Goal: Information Seeking & Learning: Learn about a topic

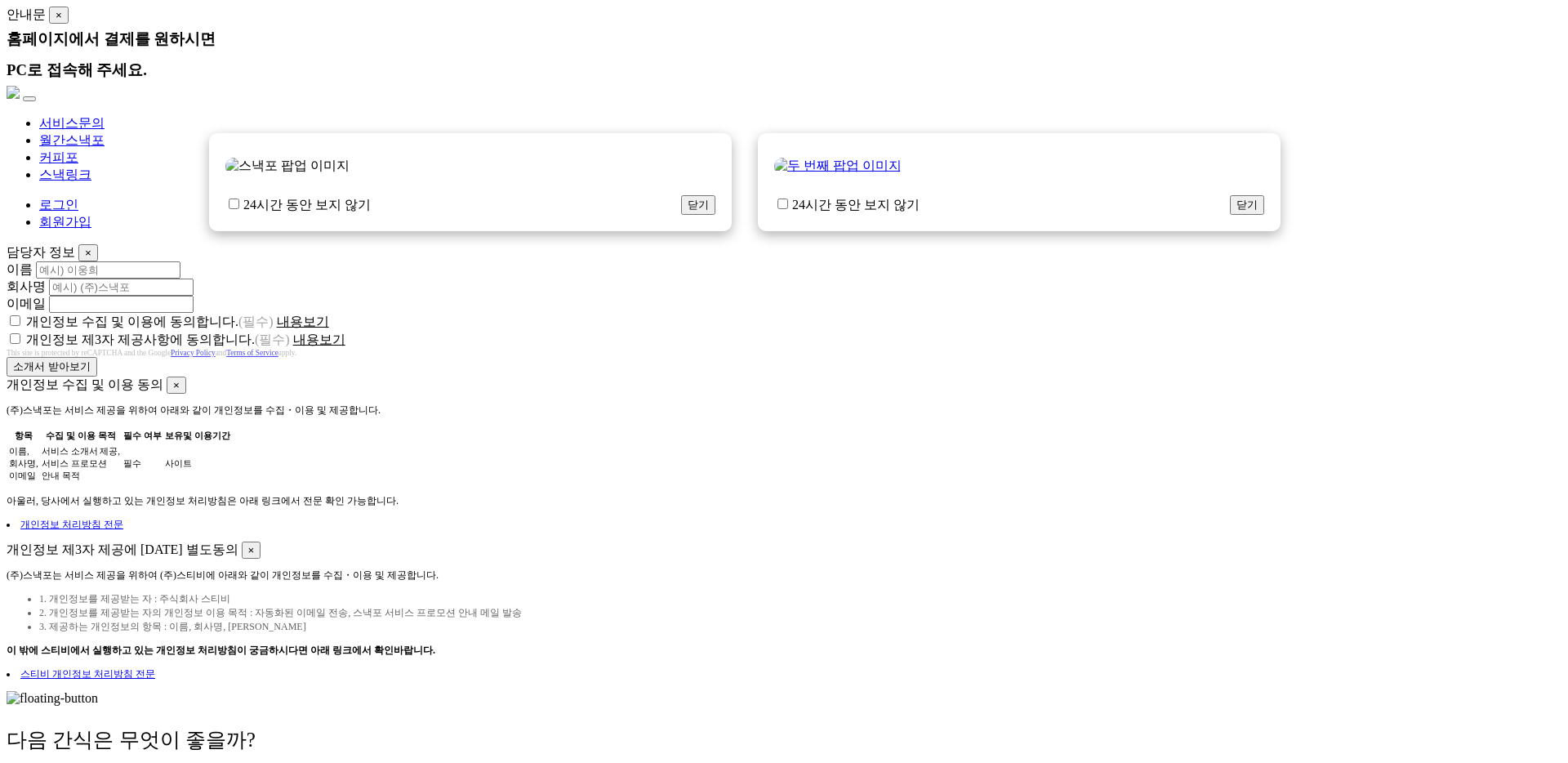
click at [333, 214] on label "24시간 동안 보지 않기" at bounding box center [298, 205] width 145 height 18
click at [240, 209] on input "24시간 동안 보지 않기" at bounding box center [234, 204] width 11 height 11
checkbox input "true"
click at [681, 214] on button "닫기" at bounding box center [698, 205] width 34 height 20
click at [862, 214] on label "24시간 동안 보지 않기" at bounding box center [847, 205] width 145 height 18
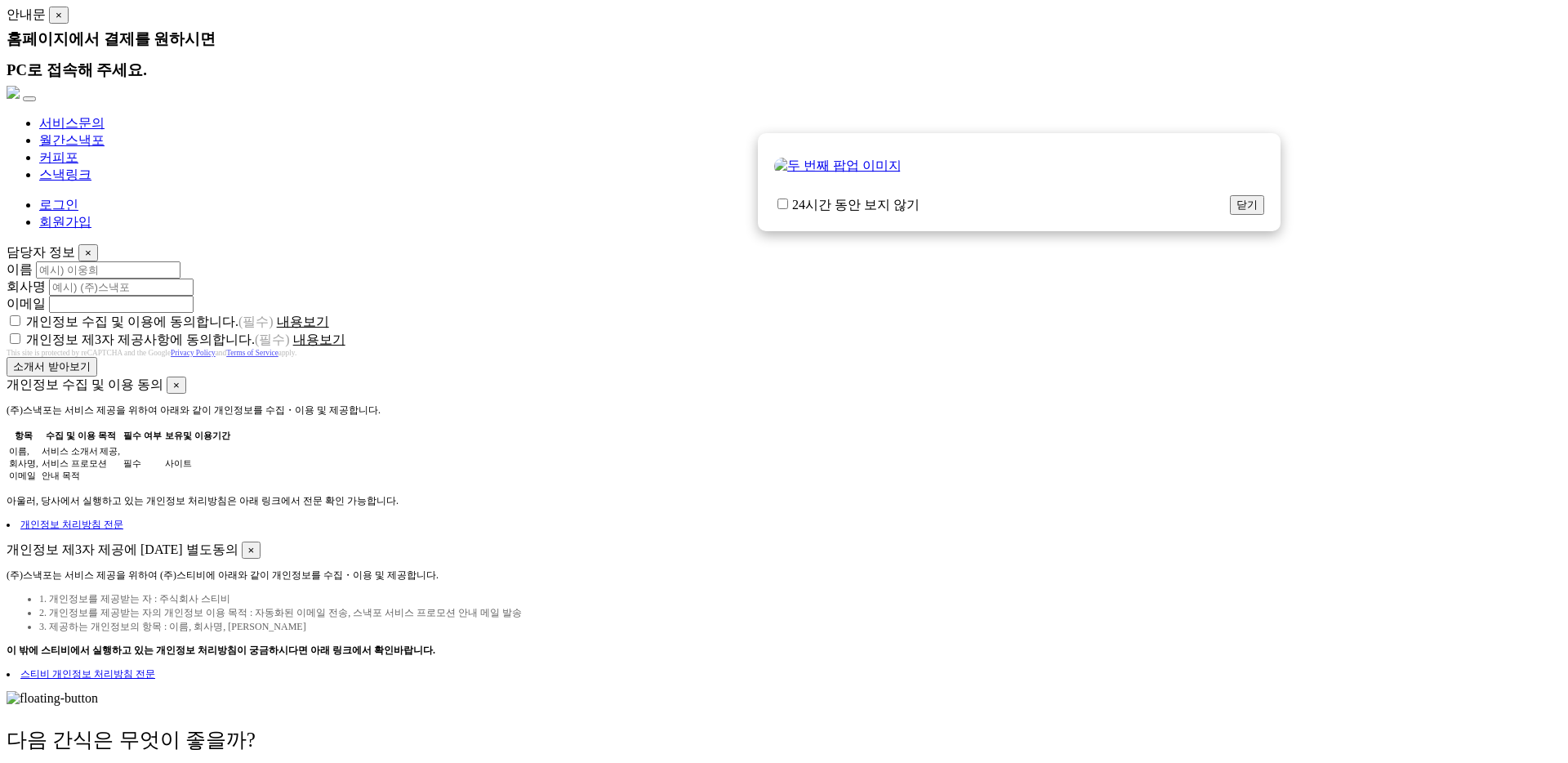
click at [788, 209] on input "24시간 동안 보지 않기" at bounding box center [783, 204] width 11 height 11
checkbox input "true"
click at [1230, 214] on button "닫기" at bounding box center [1247, 205] width 34 height 20
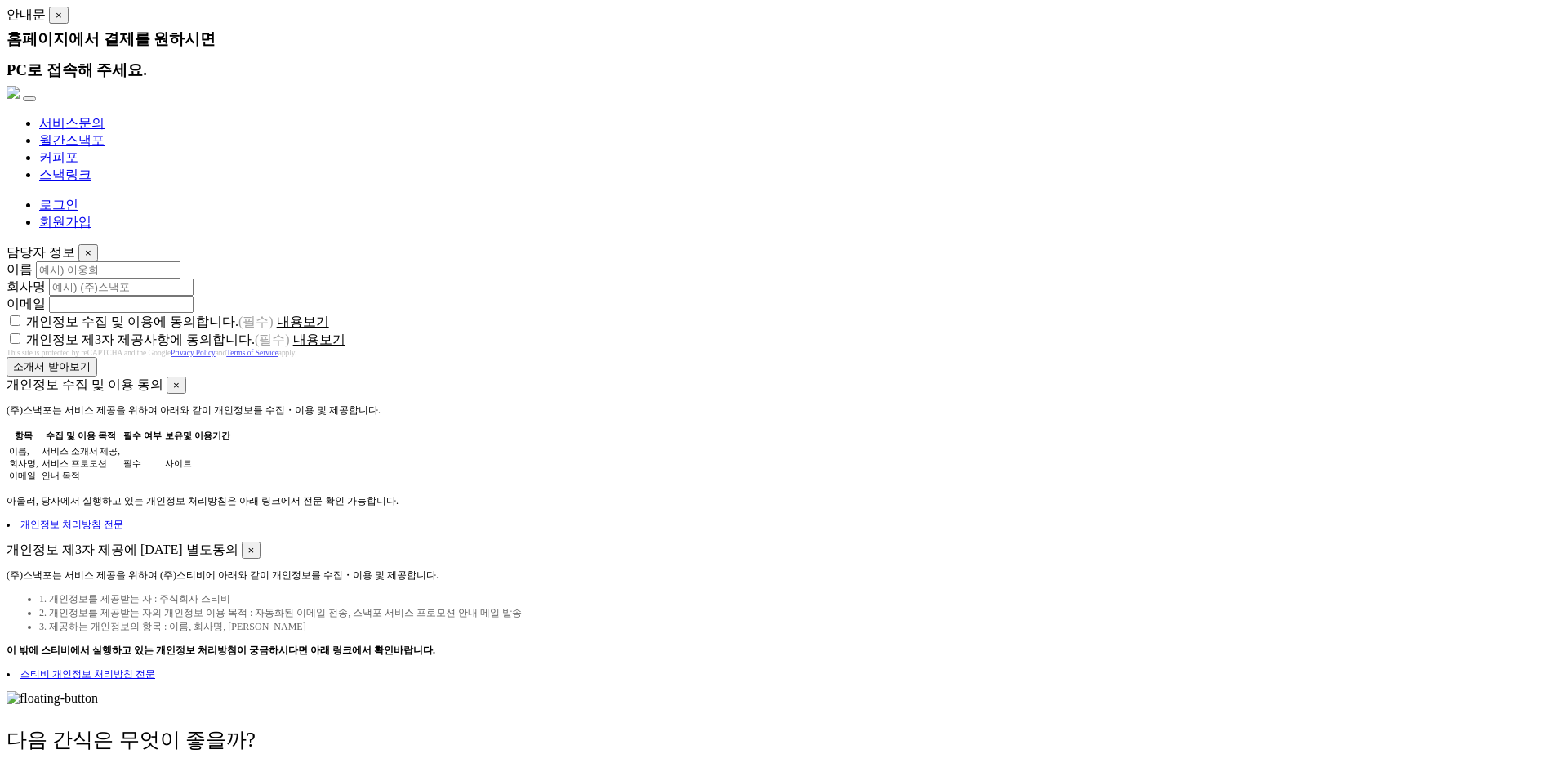
click at [105, 116] on link "서비스문의" at bounding box center [72, 122] width 65 height 13
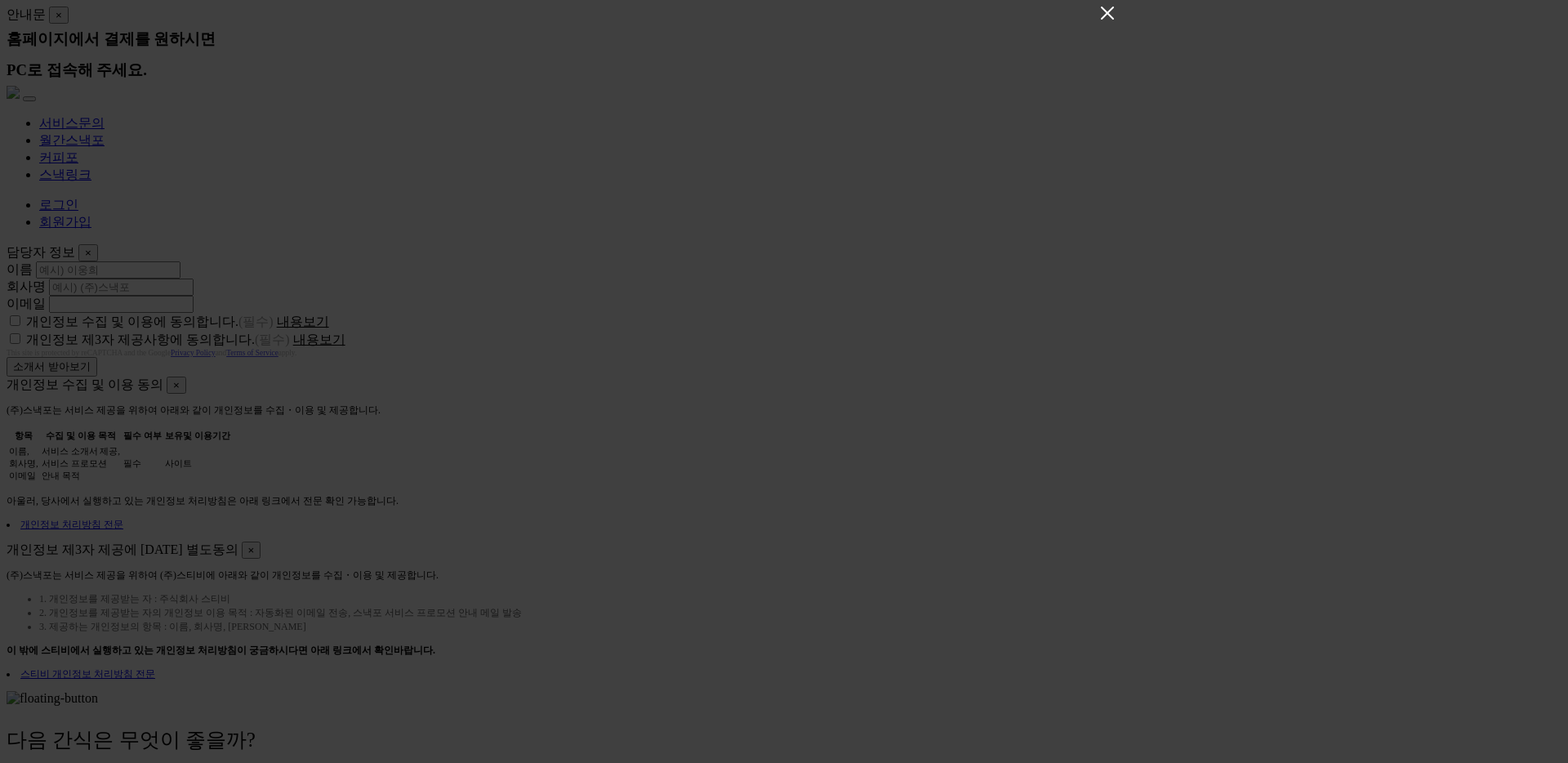
click at [1109, 16] on icon "Close" at bounding box center [1108, 13] width 13 height 13
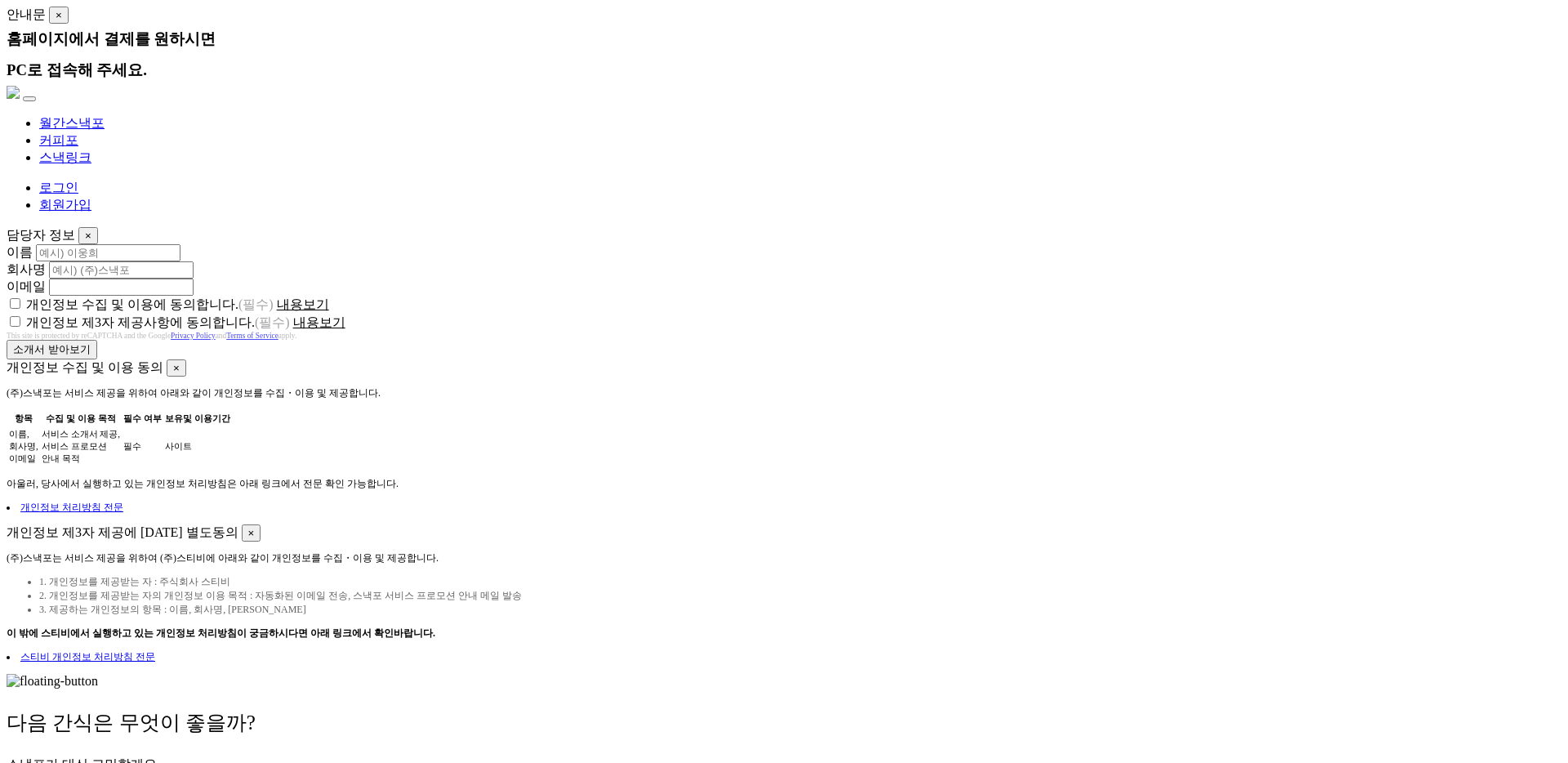
click at [105, 116] on link "월간스낵포" at bounding box center [72, 122] width 65 height 13
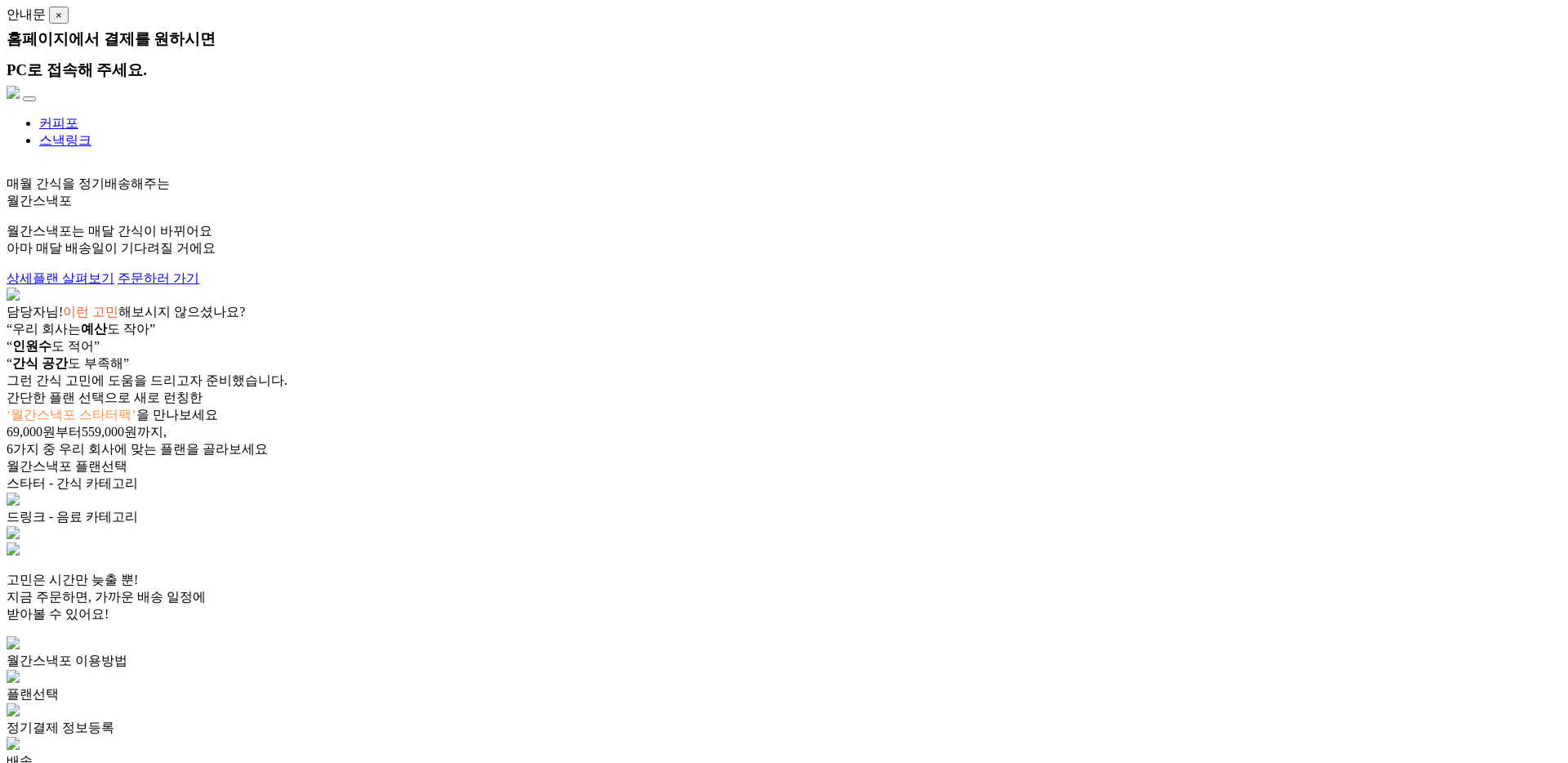
click at [20, 86] on img at bounding box center [13, 92] width 13 height 13
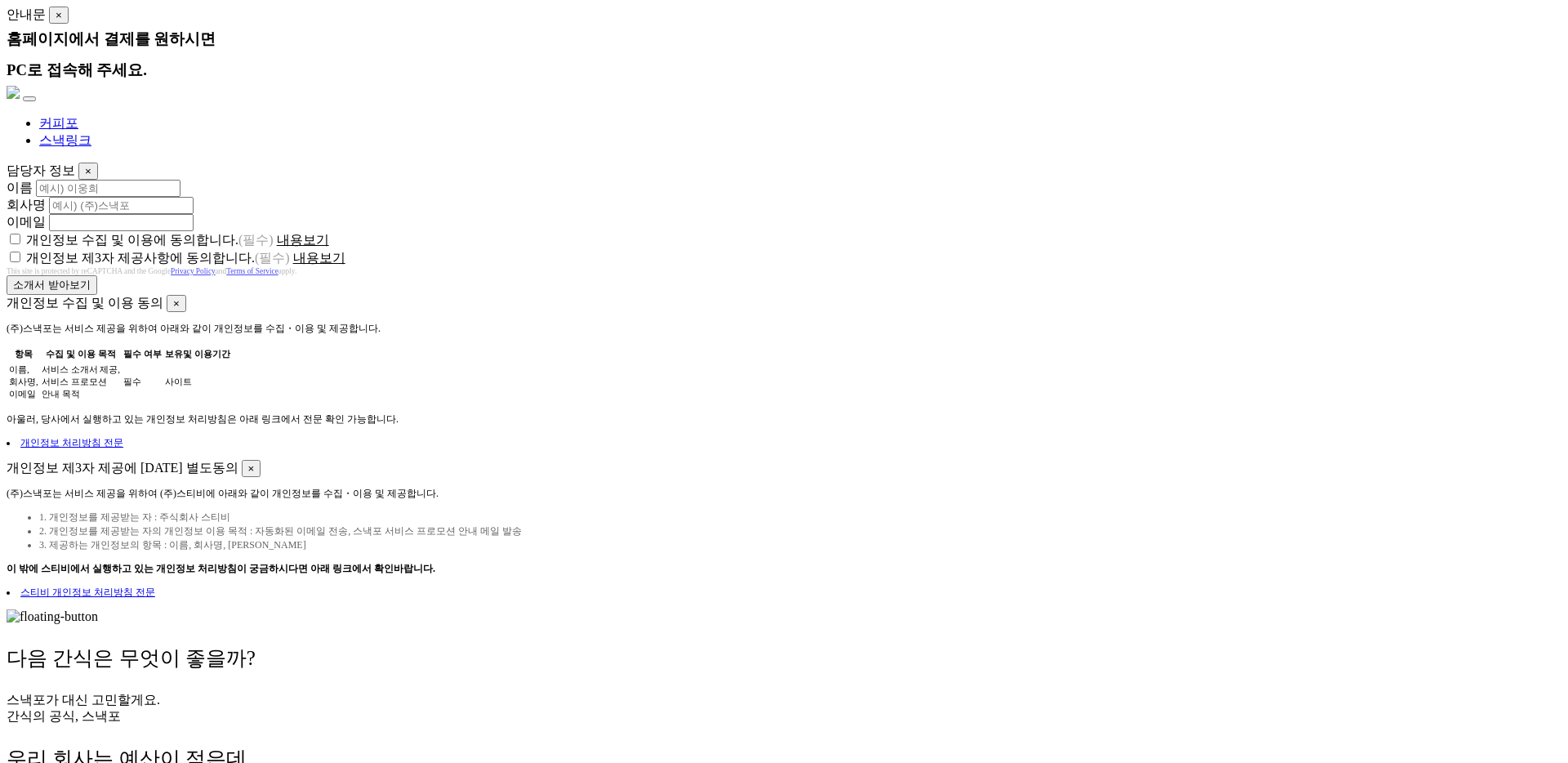
click at [98, 624] on img at bounding box center [52, 616] width 91 height 14
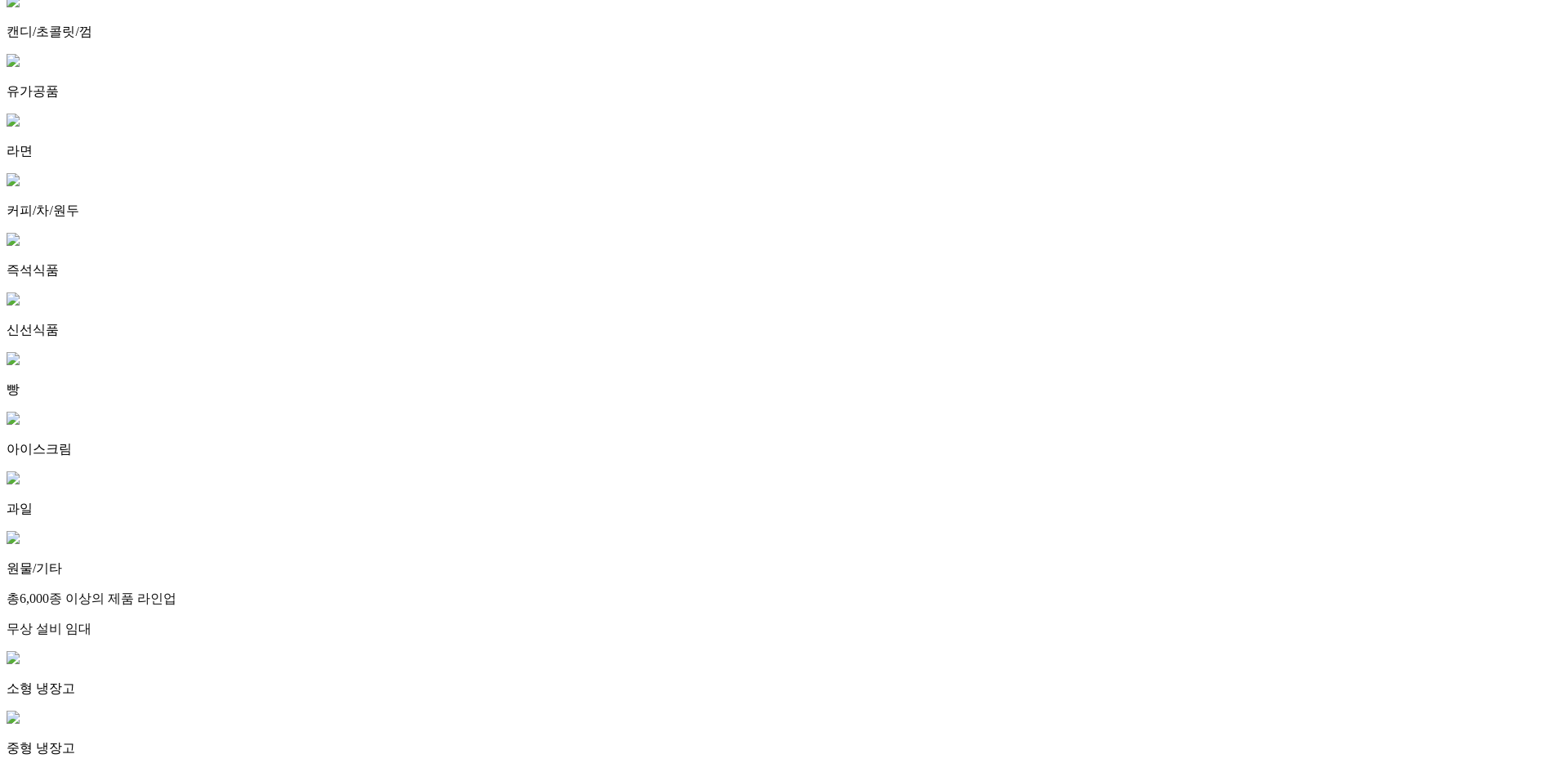
scroll to position [4442, 0]
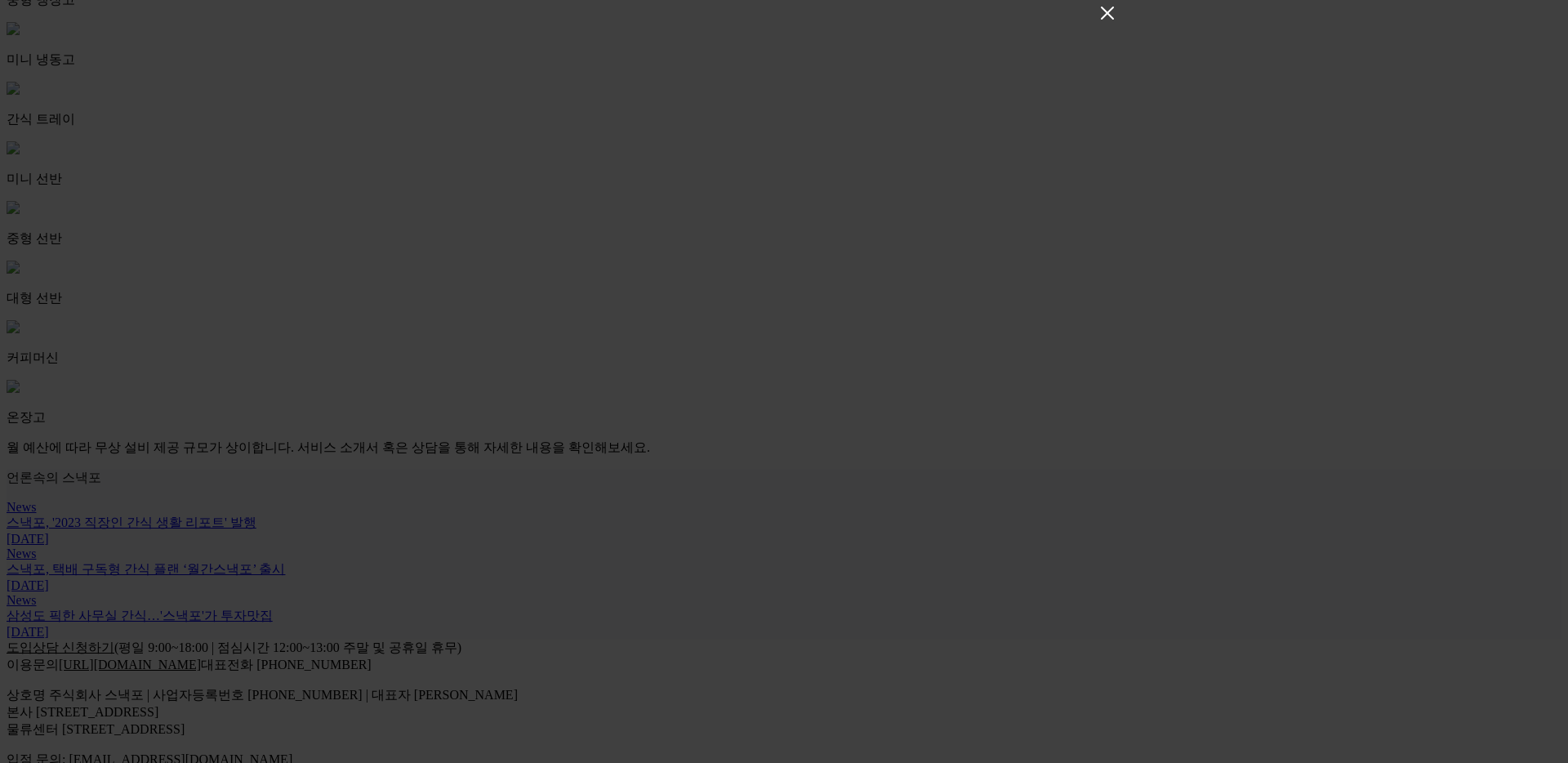
click at [1111, 18] on icon "Close" at bounding box center [1108, 13] width 13 height 13
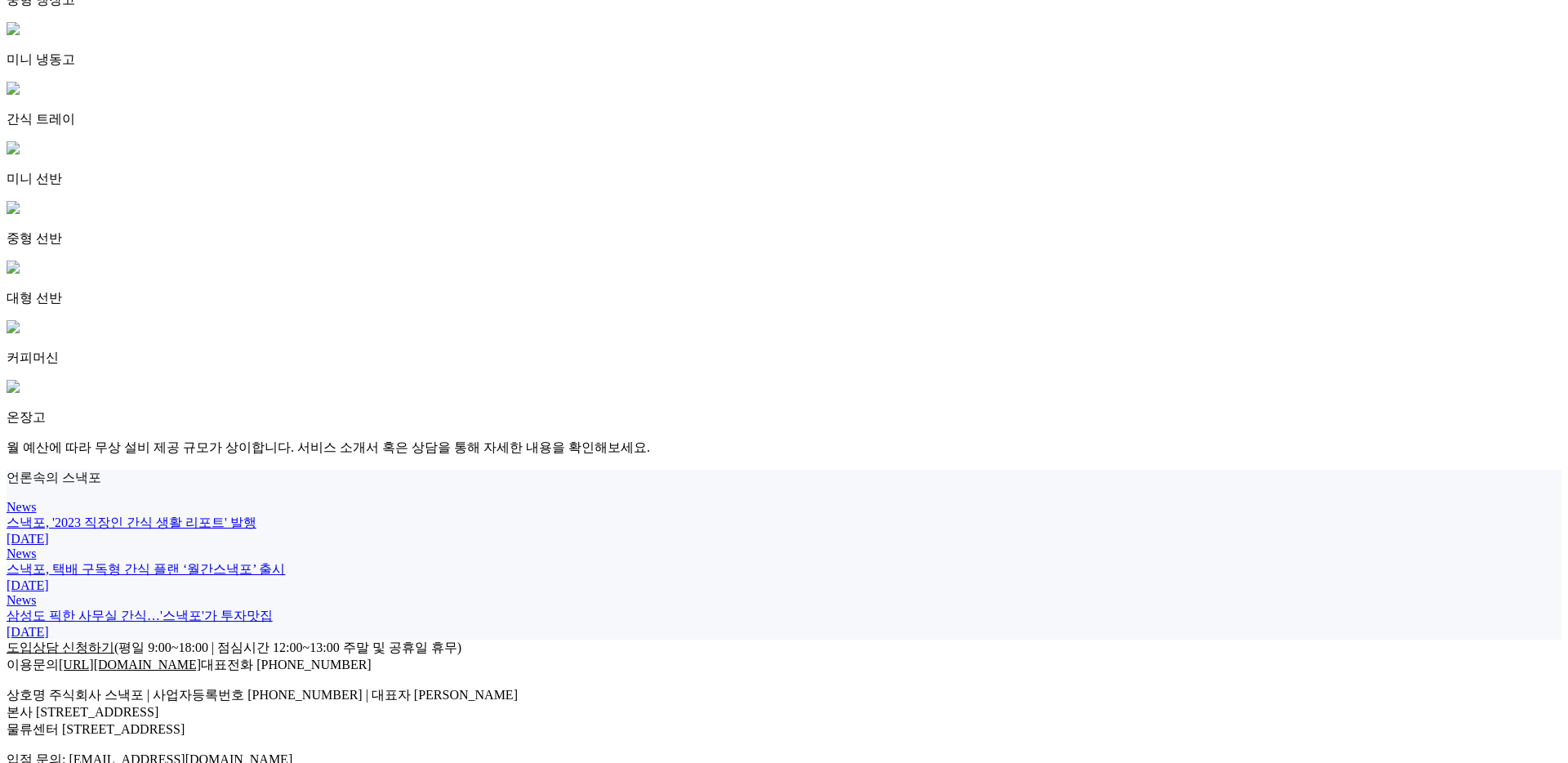
click at [201, 657] on link "[URL][DOMAIN_NAME]" at bounding box center [130, 663] width 142 height 13
click at [114, 640] on link "도입상담 신청하기" at bounding box center [60, 646] width 108 height 13
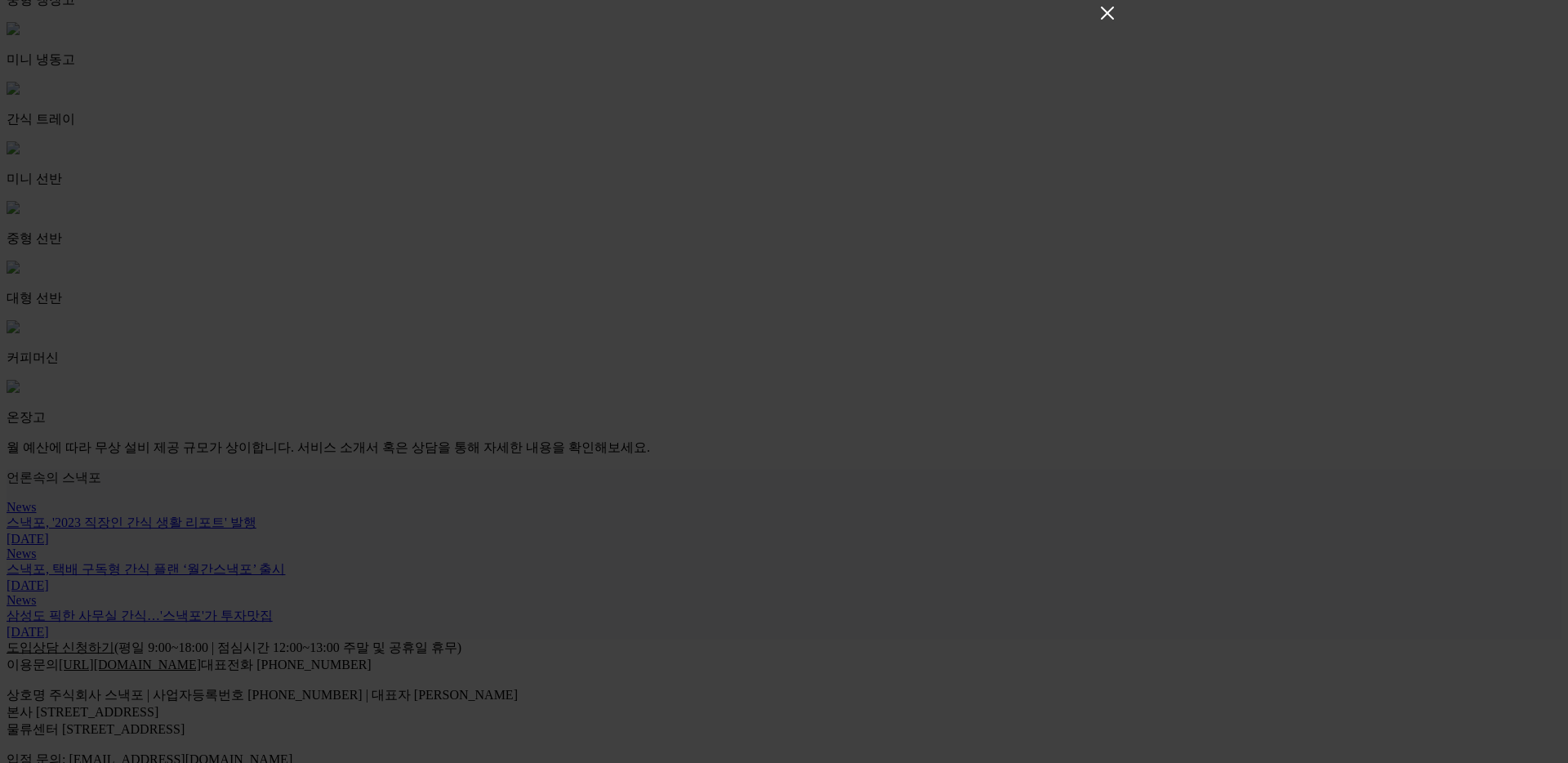
click at [1106, 16] on icon "Close" at bounding box center [1108, 13] width 13 height 13
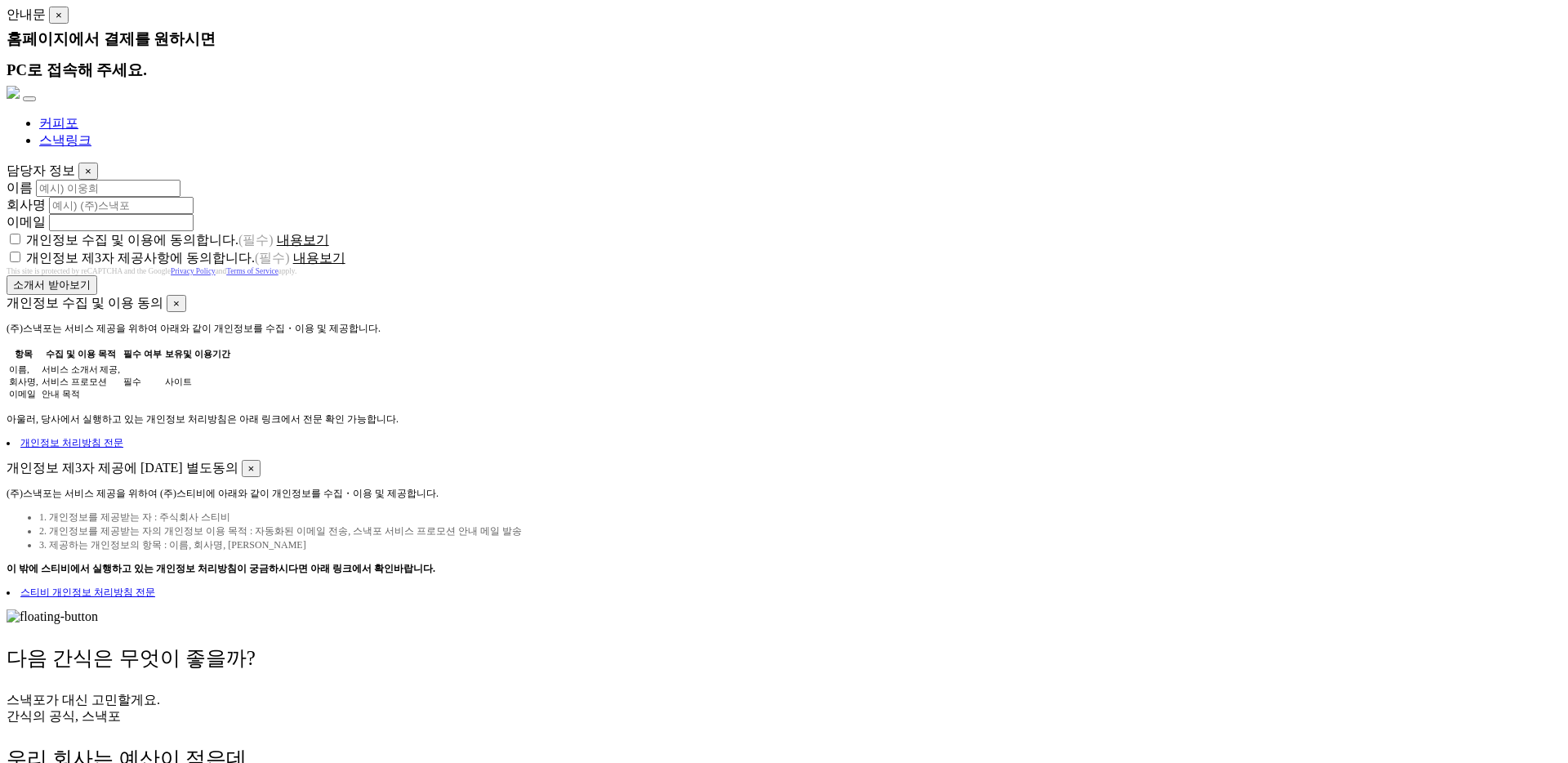
click at [20, 86] on img at bounding box center [13, 92] width 13 height 13
click at [680, 644] on header "다음 간식은 무엇이 좋을까? 스낵포가 대신 고민할게요. 간식의 공식, 스낵포" at bounding box center [784, 683] width 1555 height 80
